Goal: Task Accomplishment & Management: Complete application form

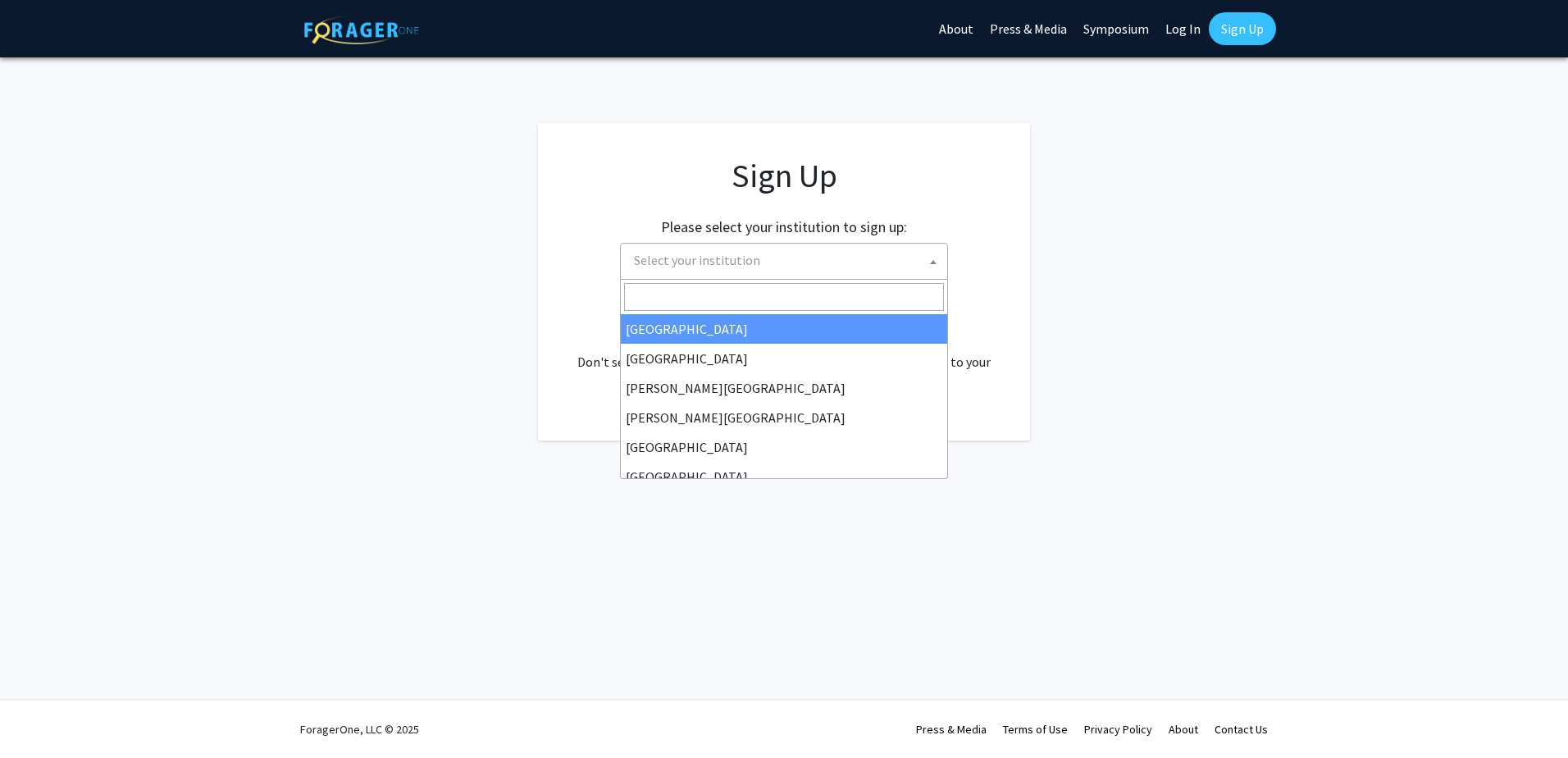
click at [921, 258] on span "Select your institution" at bounding box center [788, 260] width 320 height 34
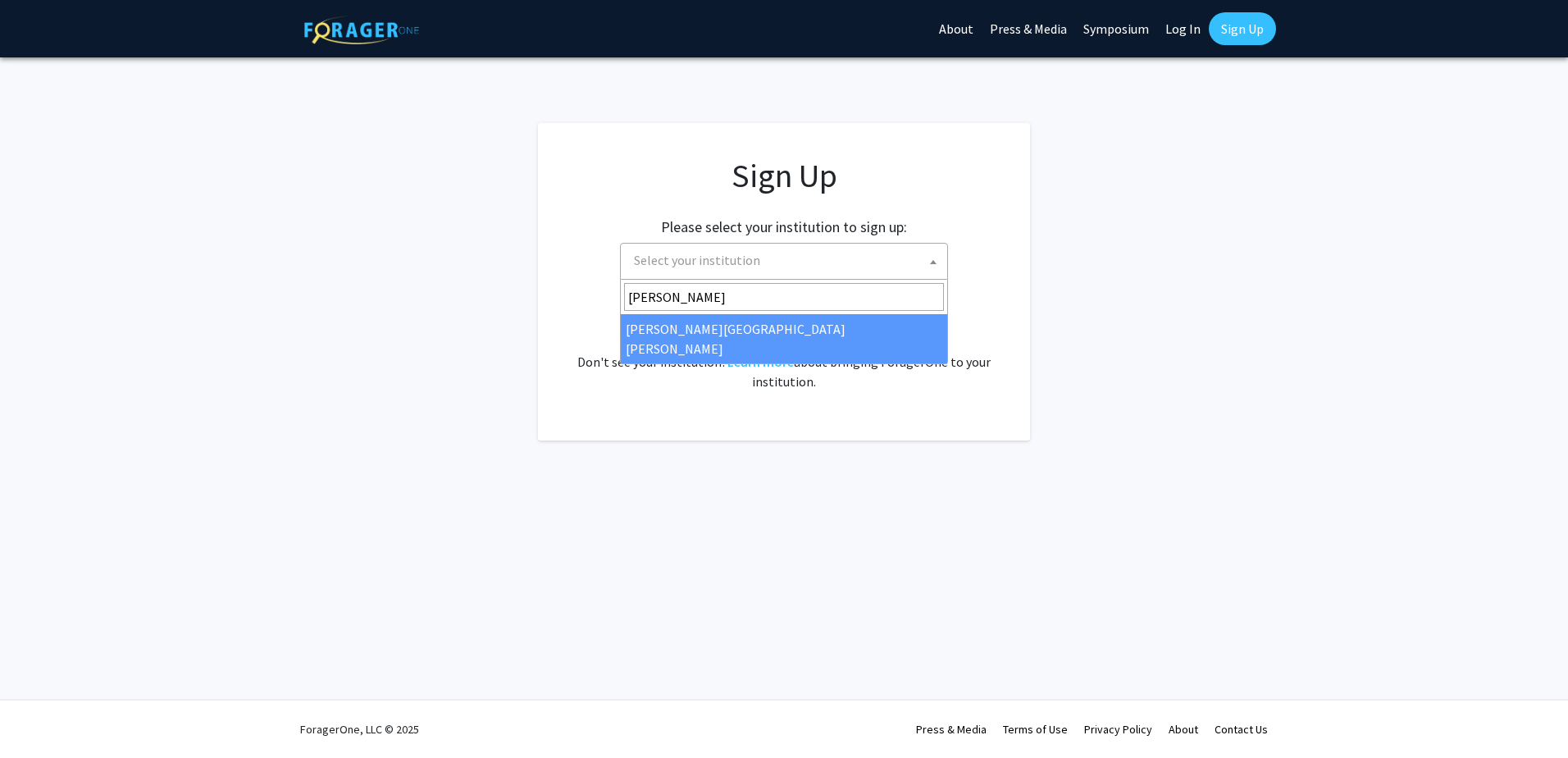
type input "[PERSON_NAME]"
select select "1"
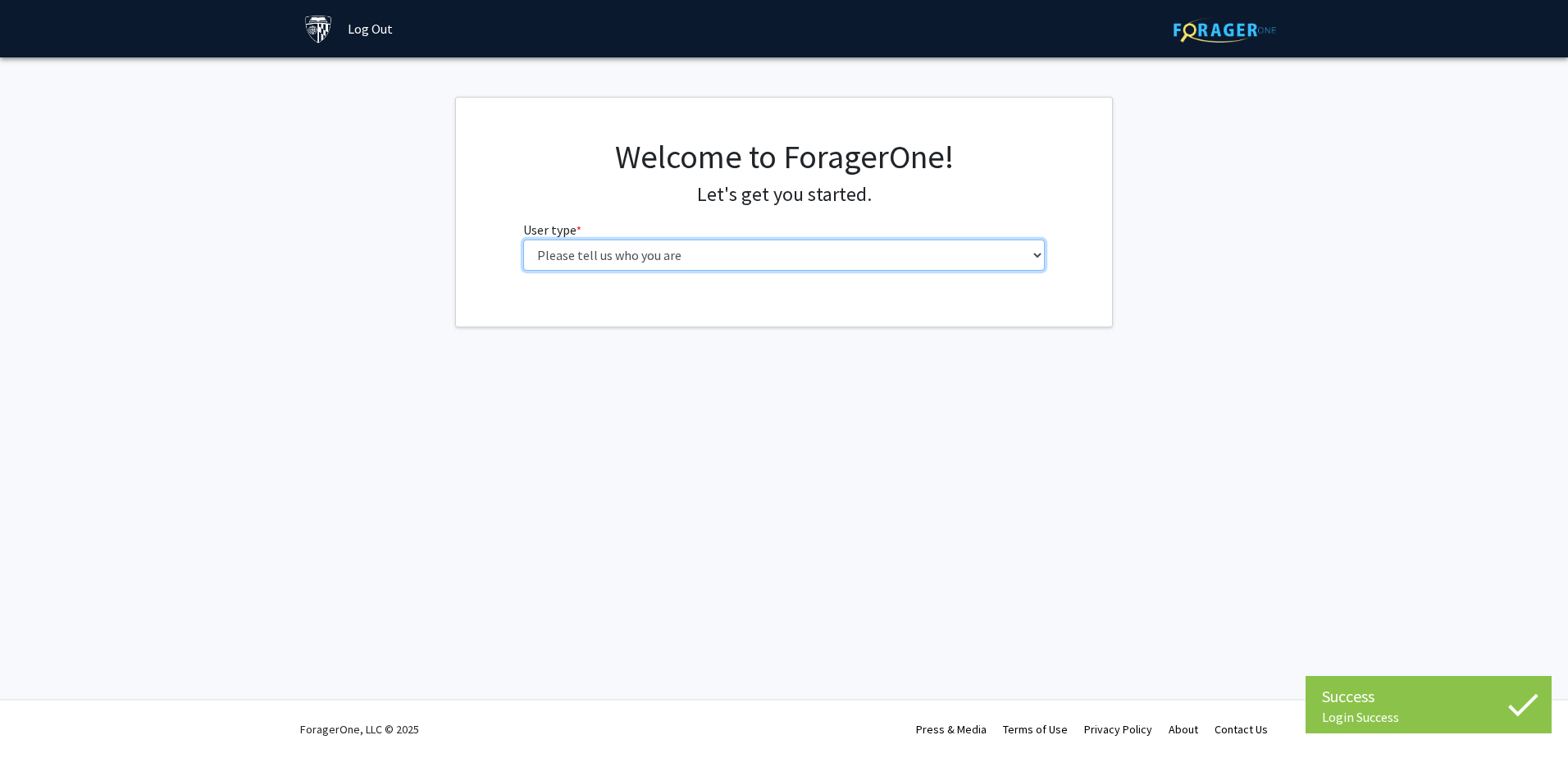
click at [719, 259] on select "Please tell us who you are Undergraduate Student Master's Student Doctoral Cand…" at bounding box center [784, 255] width 522 height 31
select select "2: masters"
click at [523, 239] on select "Please tell us who you are Undergraduate Student Master's Student Doctoral Cand…" at bounding box center [784, 255] width 522 height 31
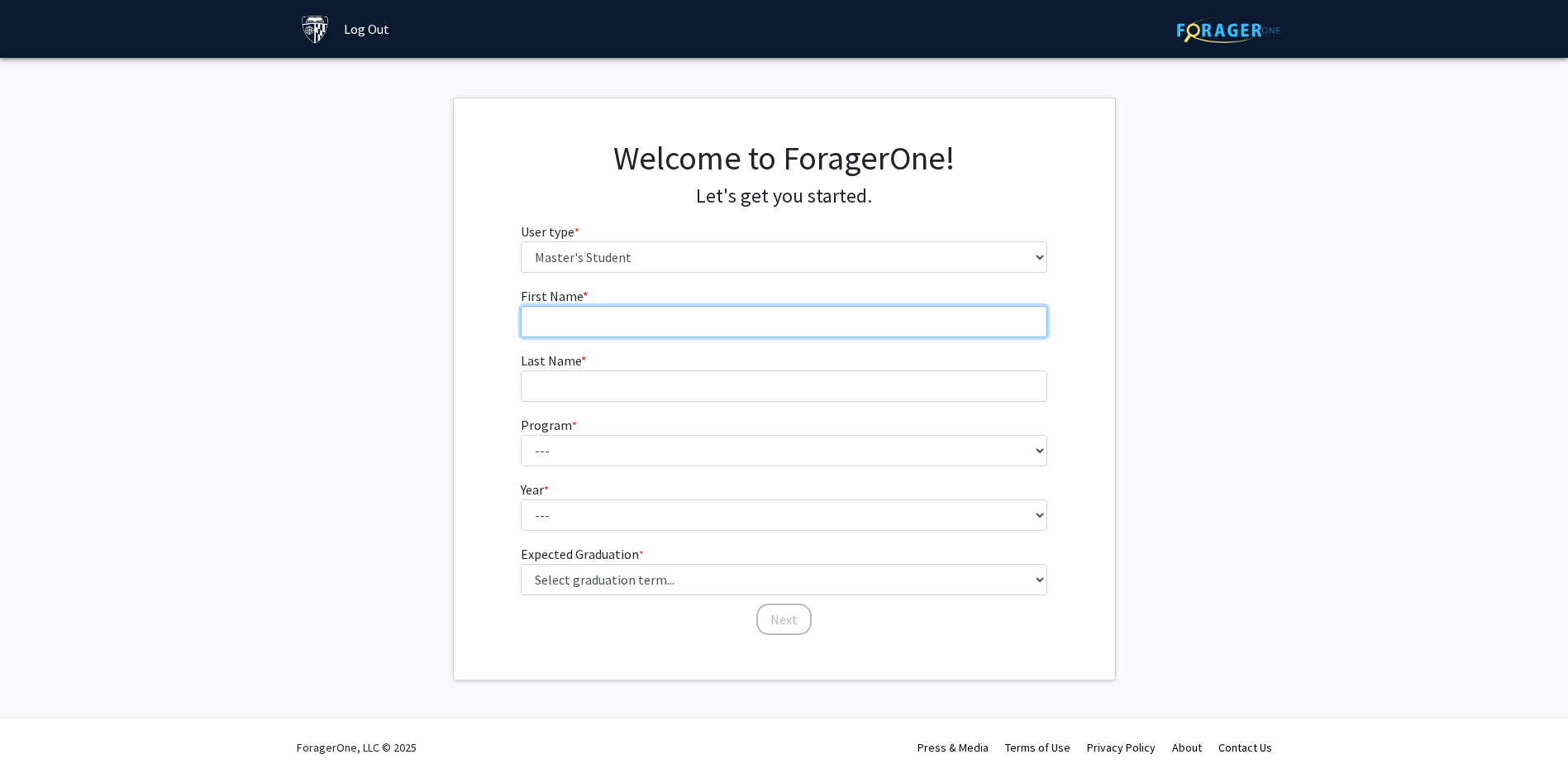
click at [620, 329] on input "First Name * required" at bounding box center [784, 322] width 526 height 31
type input "Antonio"
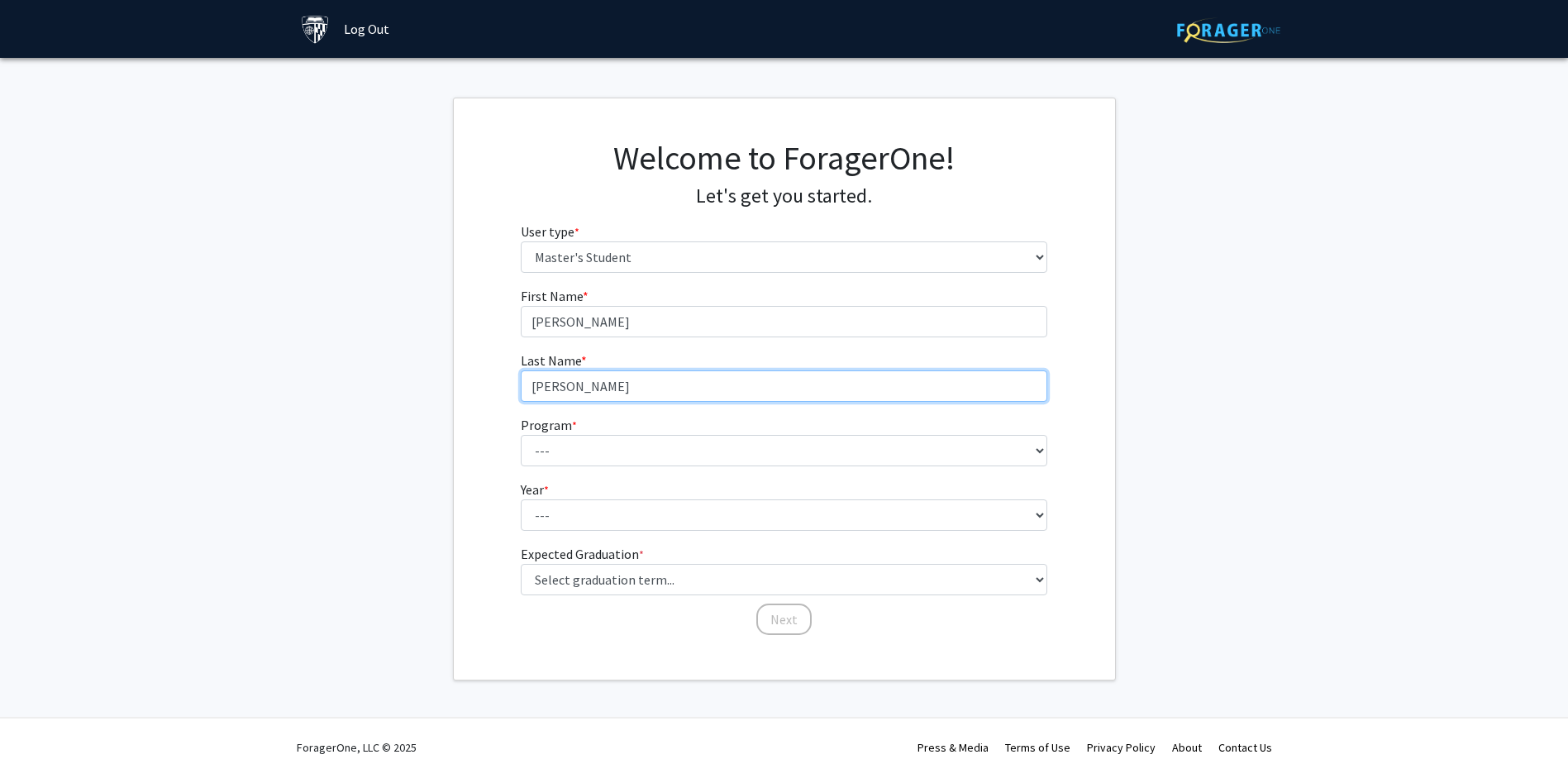
type input "Rios"
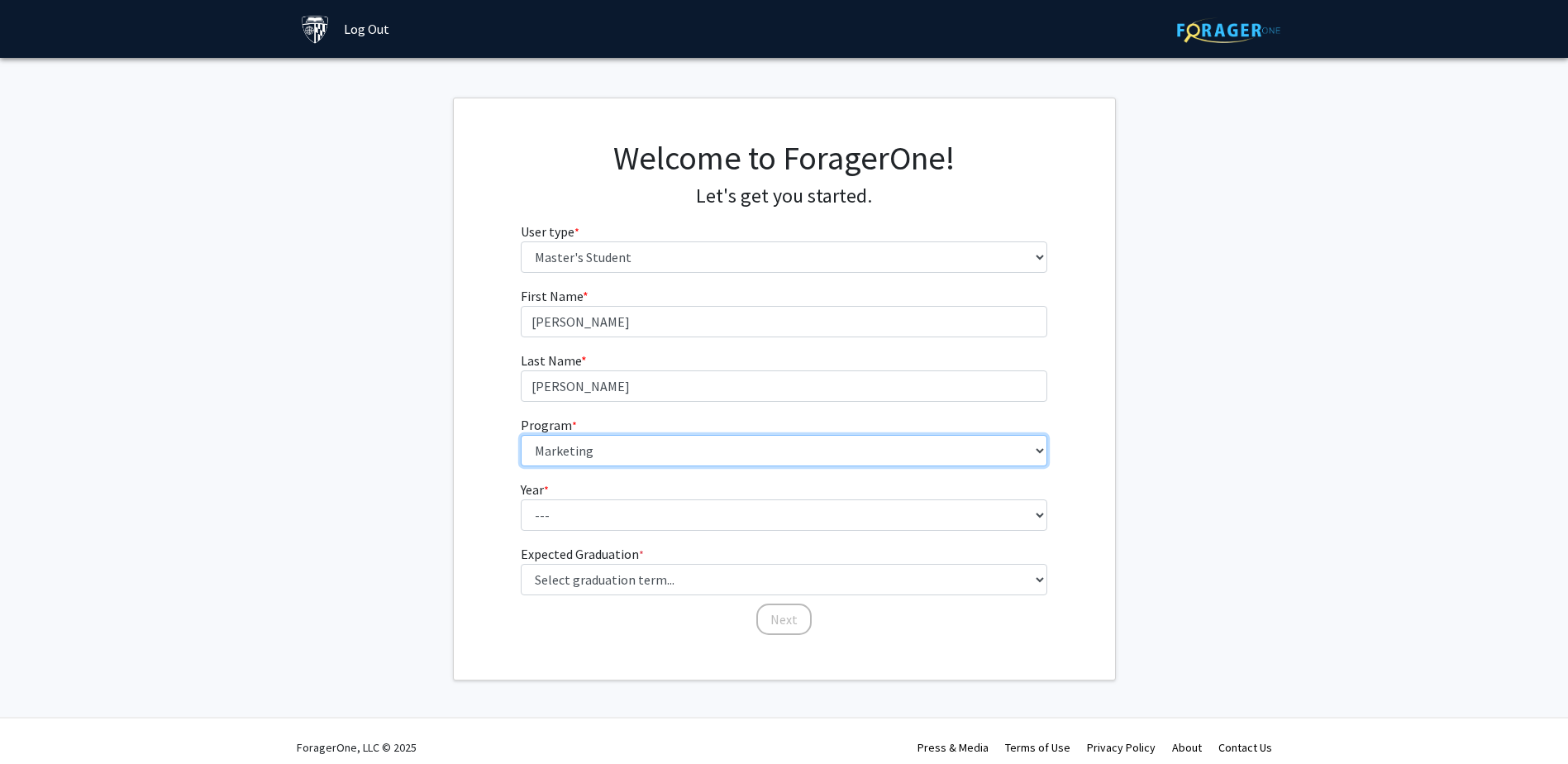
click at [844, 446] on select "--- Anatomy Education Applied and Computational Mathematics Applied Biomedical …" at bounding box center [784, 450] width 526 height 31
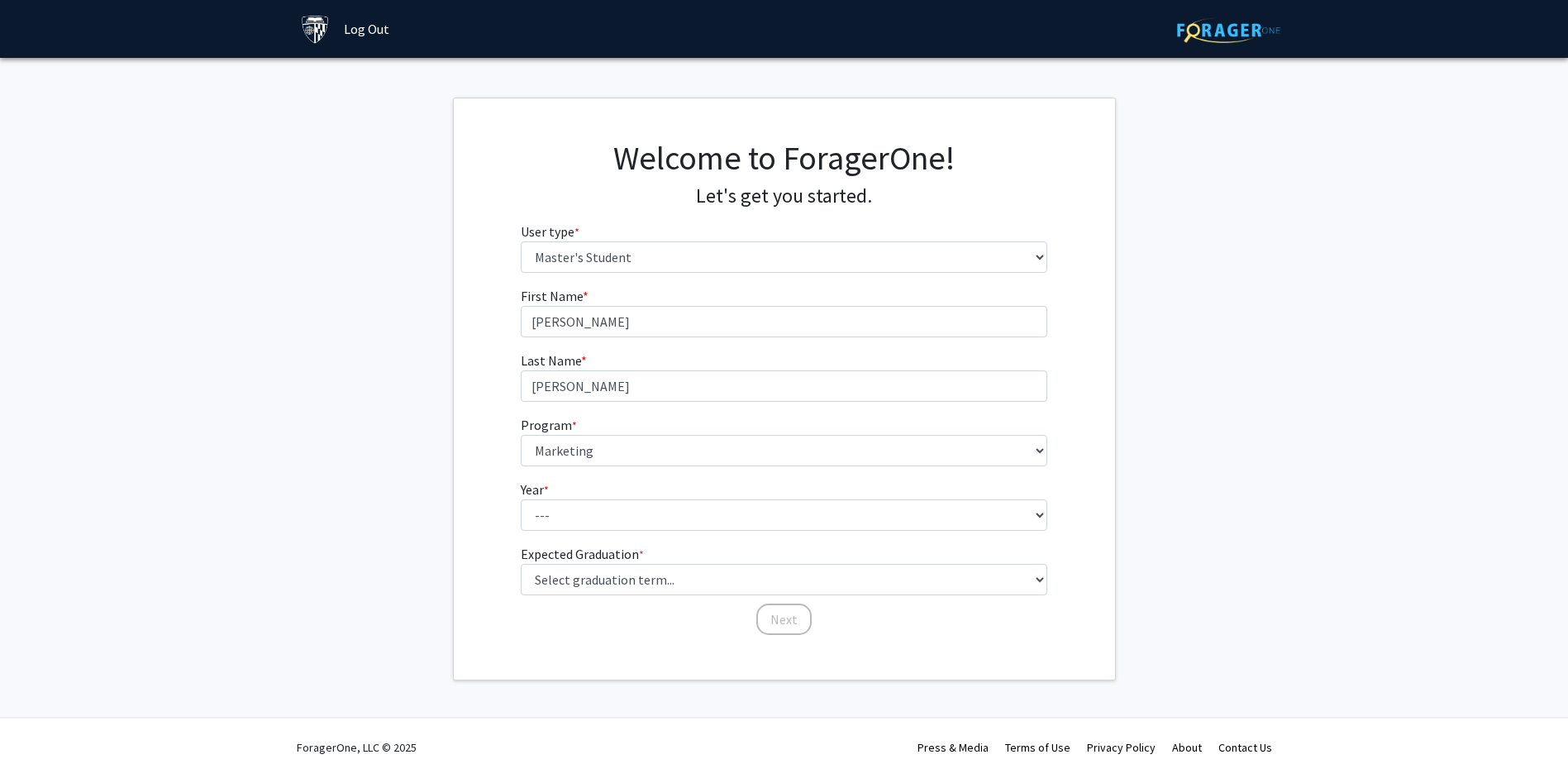
click at [1064, 330] on div "First Name * required Antonio Last Name * required Rios Program * required --- …" at bounding box center [784, 461] width 661 height 350
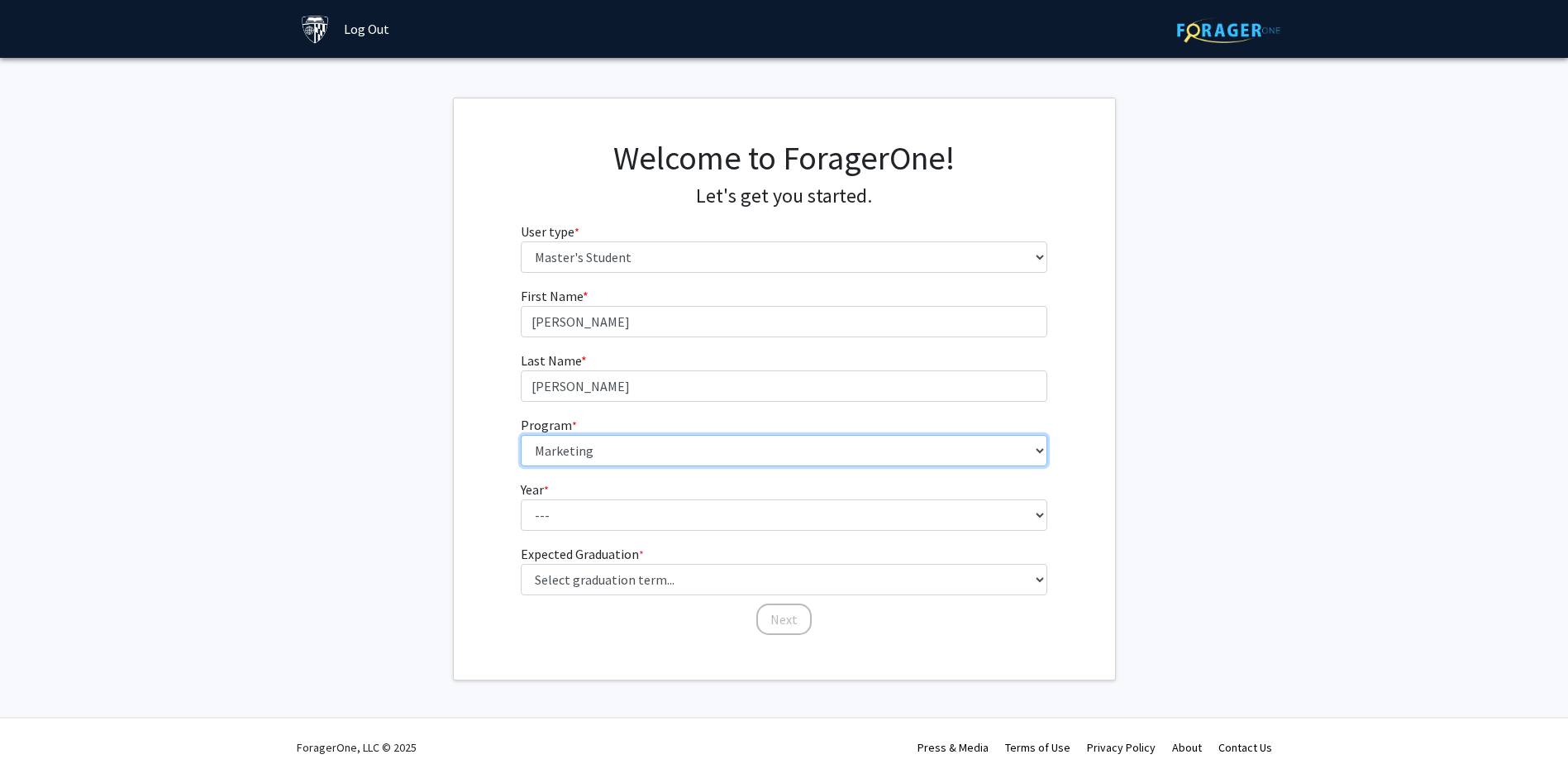
click at [1043, 459] on select "--- Anatomy Education Applied and Computational Mathematics Applied Biomedical …" at bounding box center [784, 450] width 526 height 31
select select "63: 51"
click at [521, 435] on select "--- Anatomy Education Applied and Computational Mathematics Applied Biomedical …" at bounding box center [784, 450] width 526 height 31
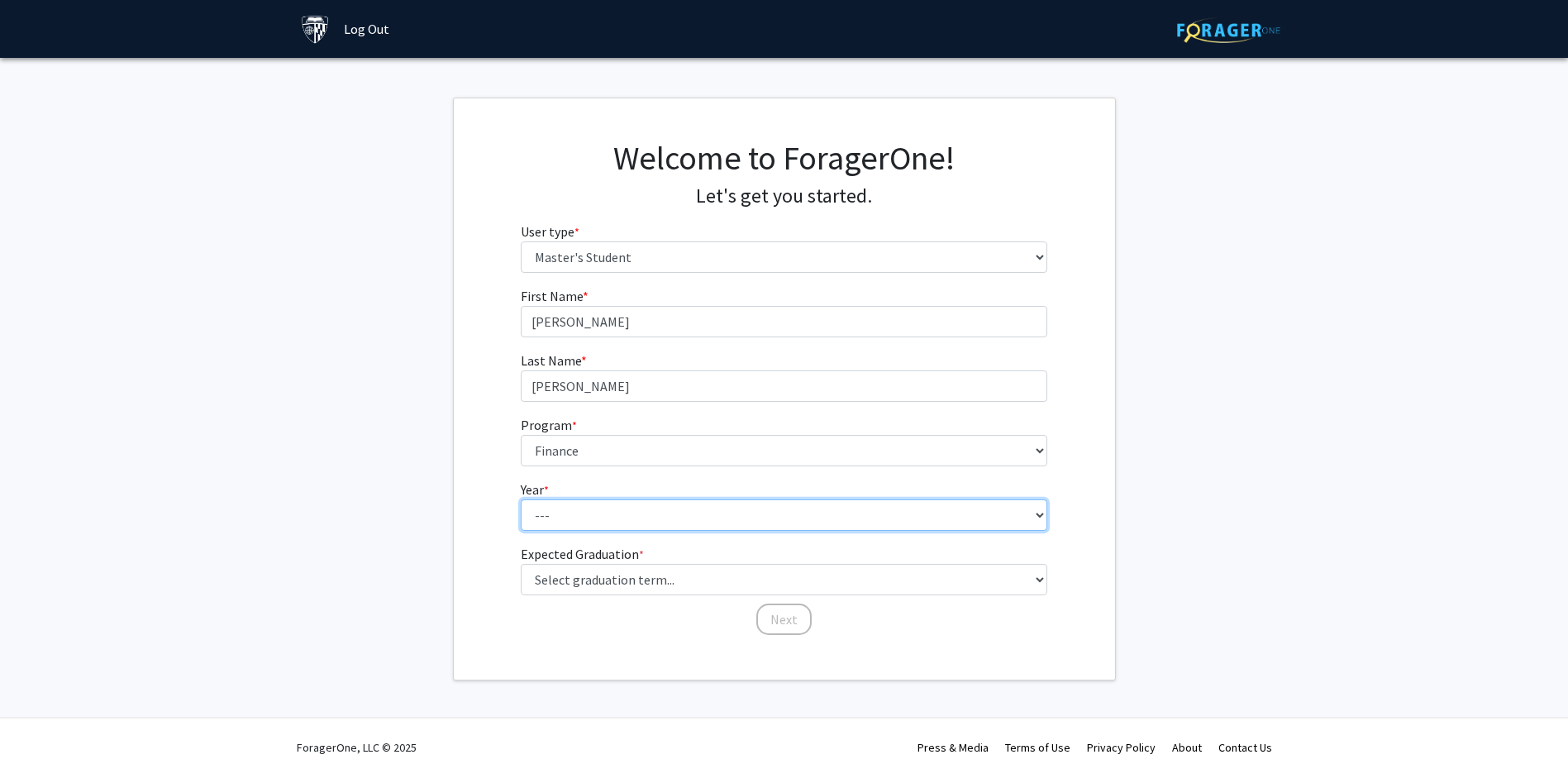
click at [644, 523] on select "--- First Year Second Year" at bounding box center [784, 515] width 526 height 31
select select "1: first_year"
click at [521, 500] on select "--- First Year Second Year" at bounding box center [784, 515] width 526 height 31
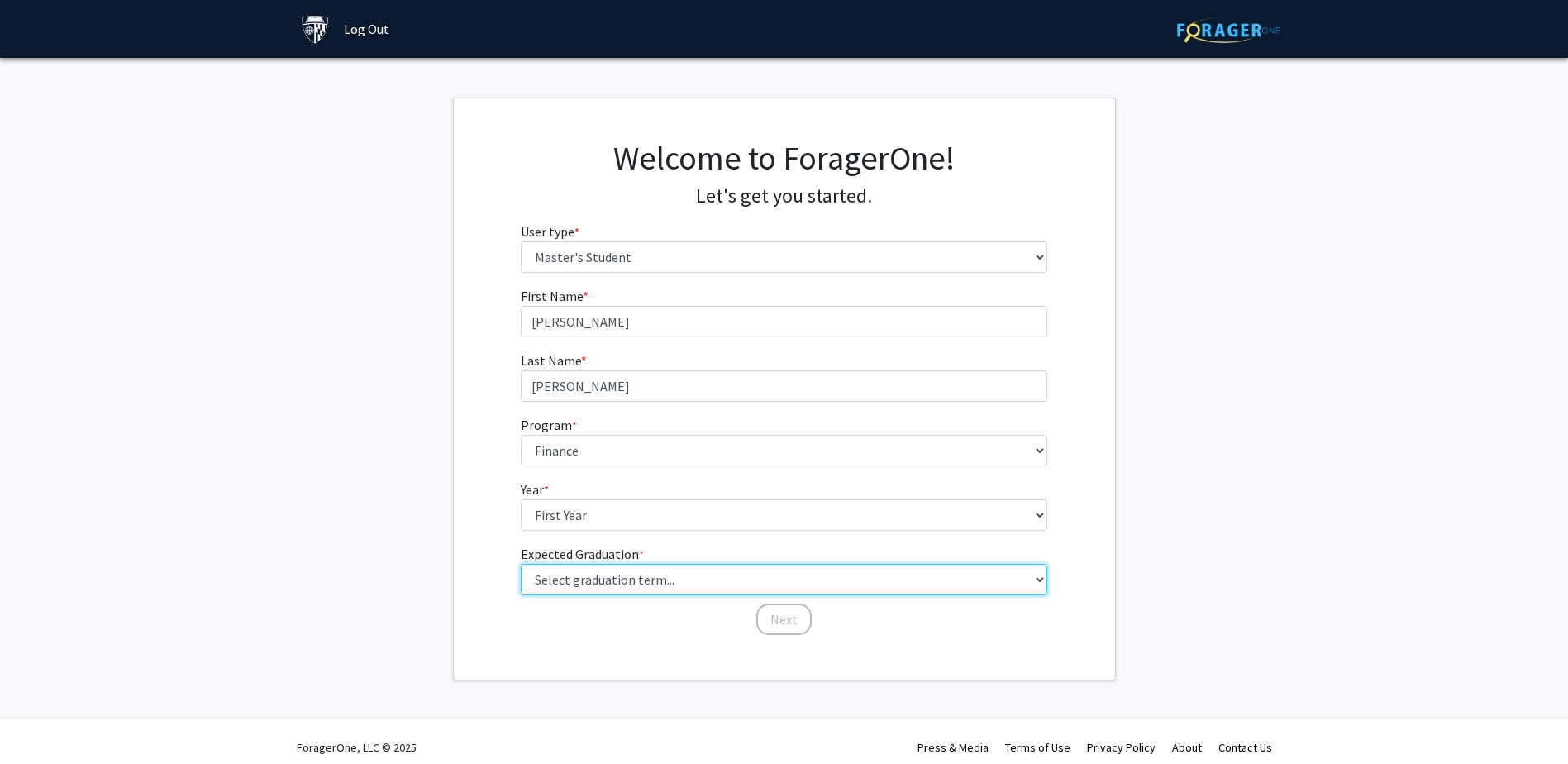
click at [633, 581] on select "Select graduation term... Spring 2025 Summer 2025 Fall 2025 Winter 2025 Spring …" at bounding box center [784, 580] width 526 height 31
select select "12: winter_2027"
click at [521, 564] on select "Select graduation term... Spring 2025 Summer 2025 Fall 2025 Winter 2025 Spring …" at bounding box center [784, 580] width 526 height 31
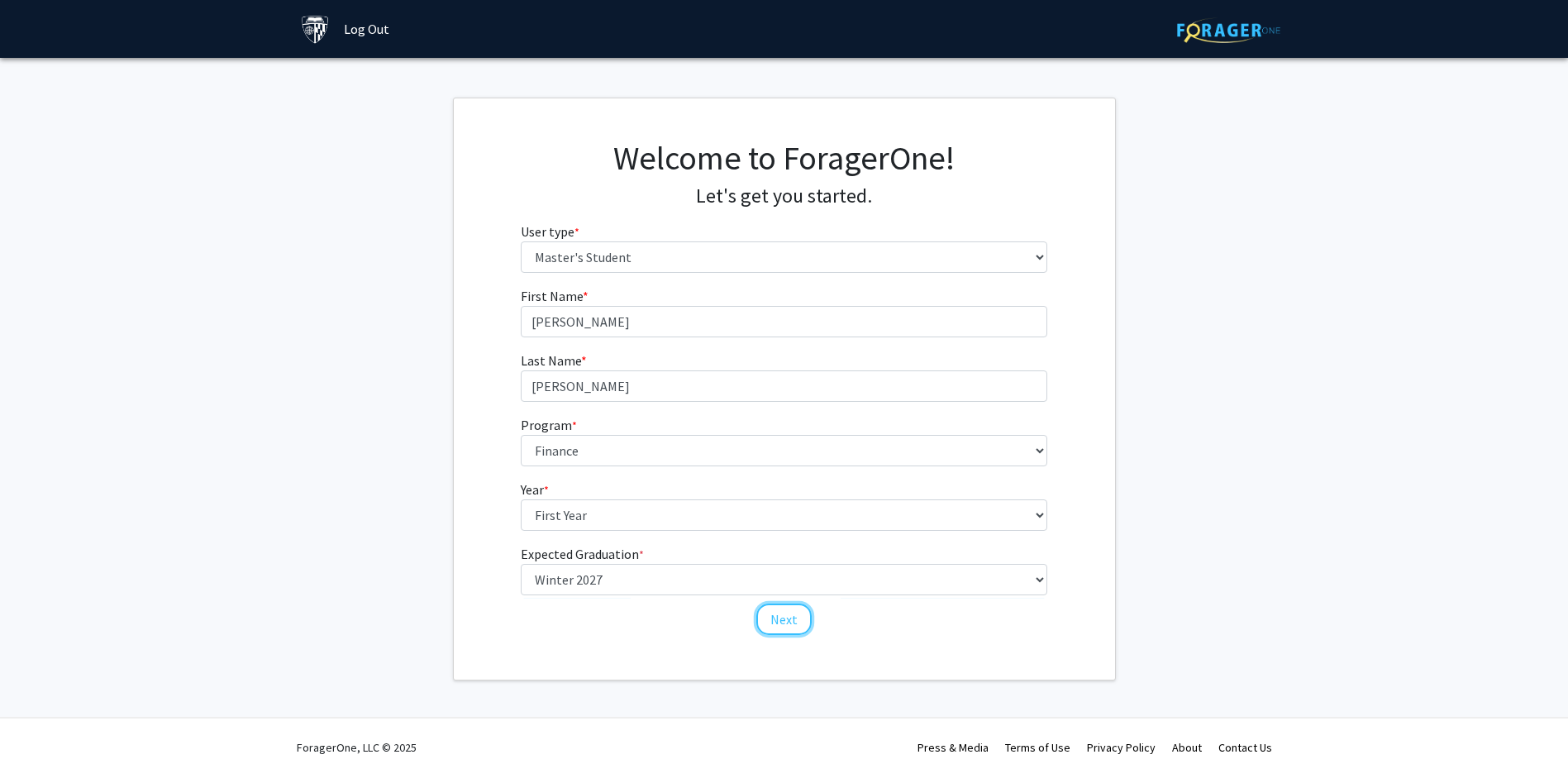
click at [783, 624] on button "Next" at bounding box center [784, 619] width 55 height 31
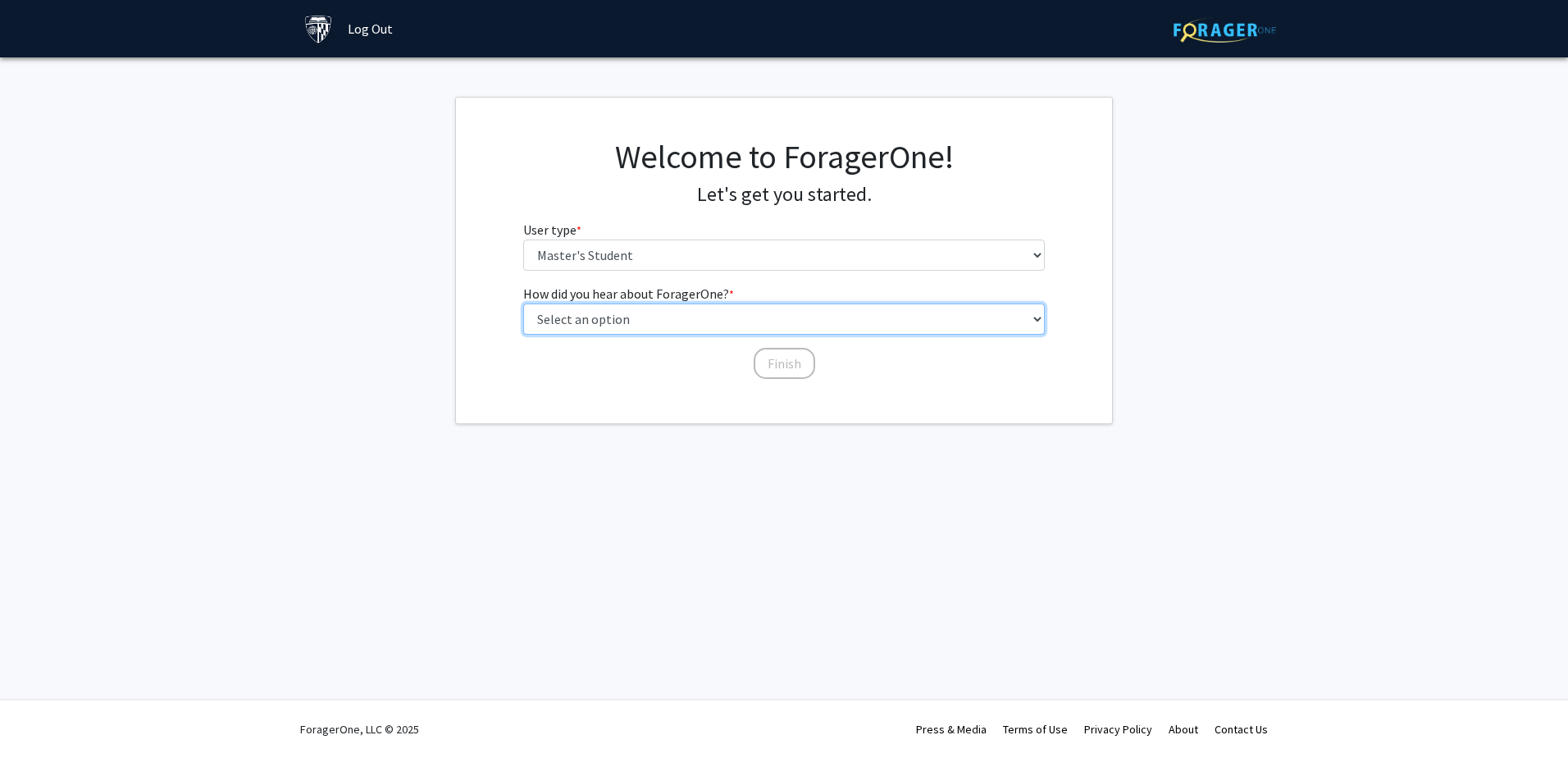
click at [619, 321] on select "Select an option Peer/student recommendation Faculty/staff recommendation Unive…" at bounding box center [784, 319] width 522 height 31
select select "3: university_website"
click at [523, 304] on select "Select an option Peer/student recommendation Faculty/staff recommendation Unive…" at bounding box center [784, 319] width 522 height 31
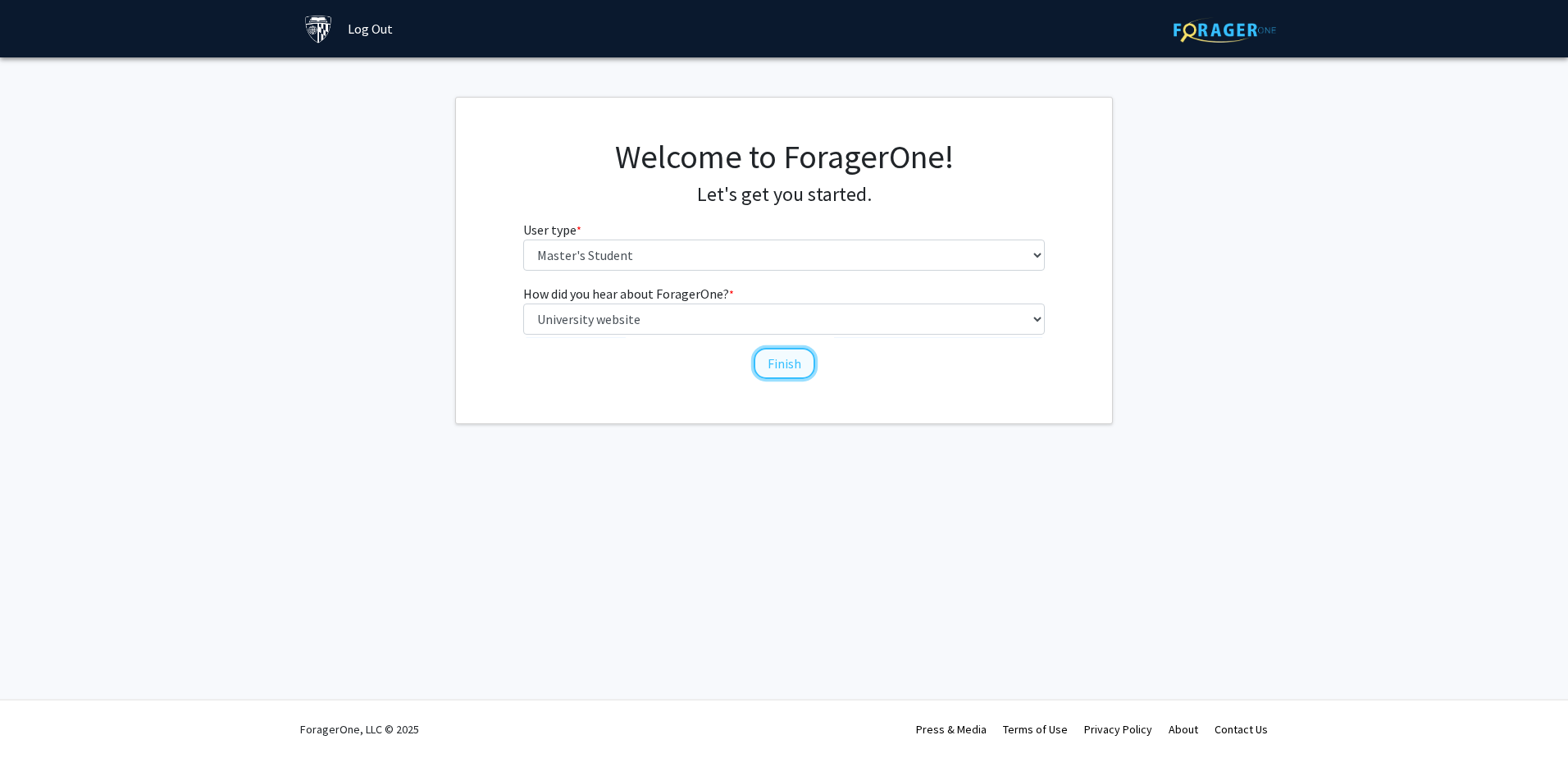
click at [782, 354] on button "Finish" at bounding box center [785, 363] width 62 height 31
